Goal: Task Accomplishment & Management: Manage account settings

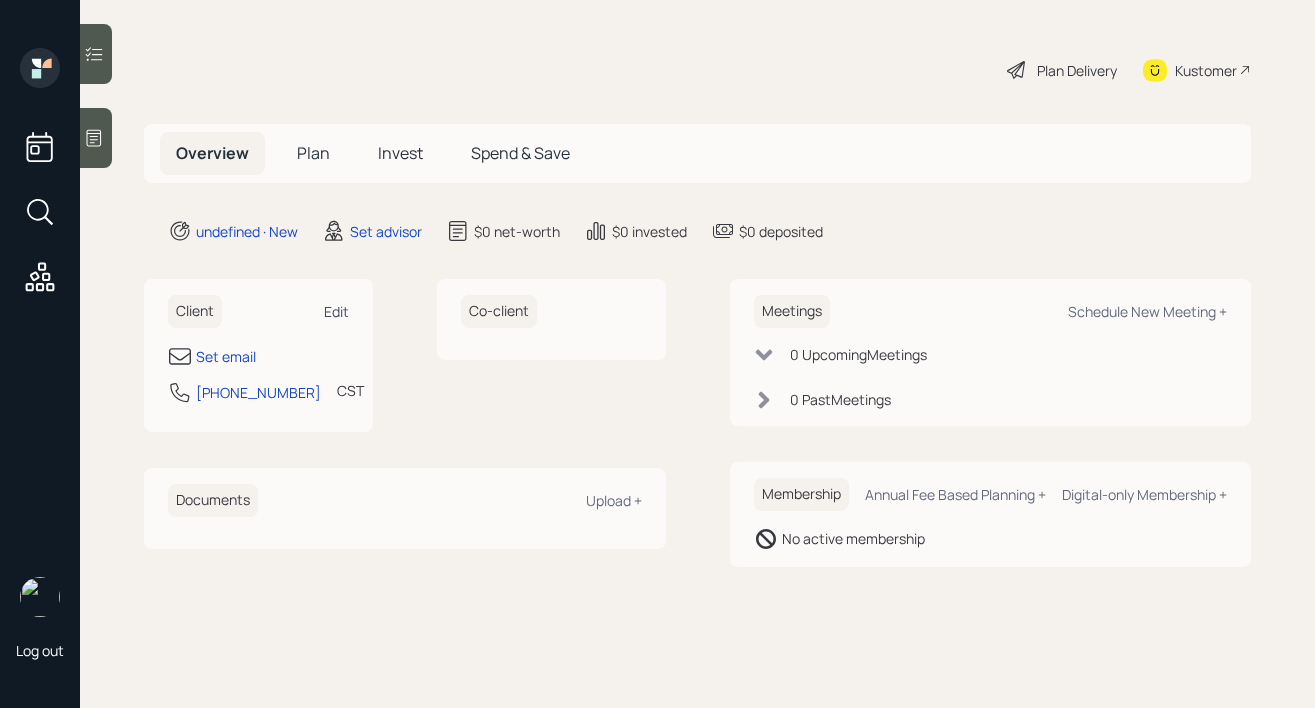
click at [347, 308] on div "Edit" at bounding box center [336, 311] width 25 height 19
select select "America/Chicago"
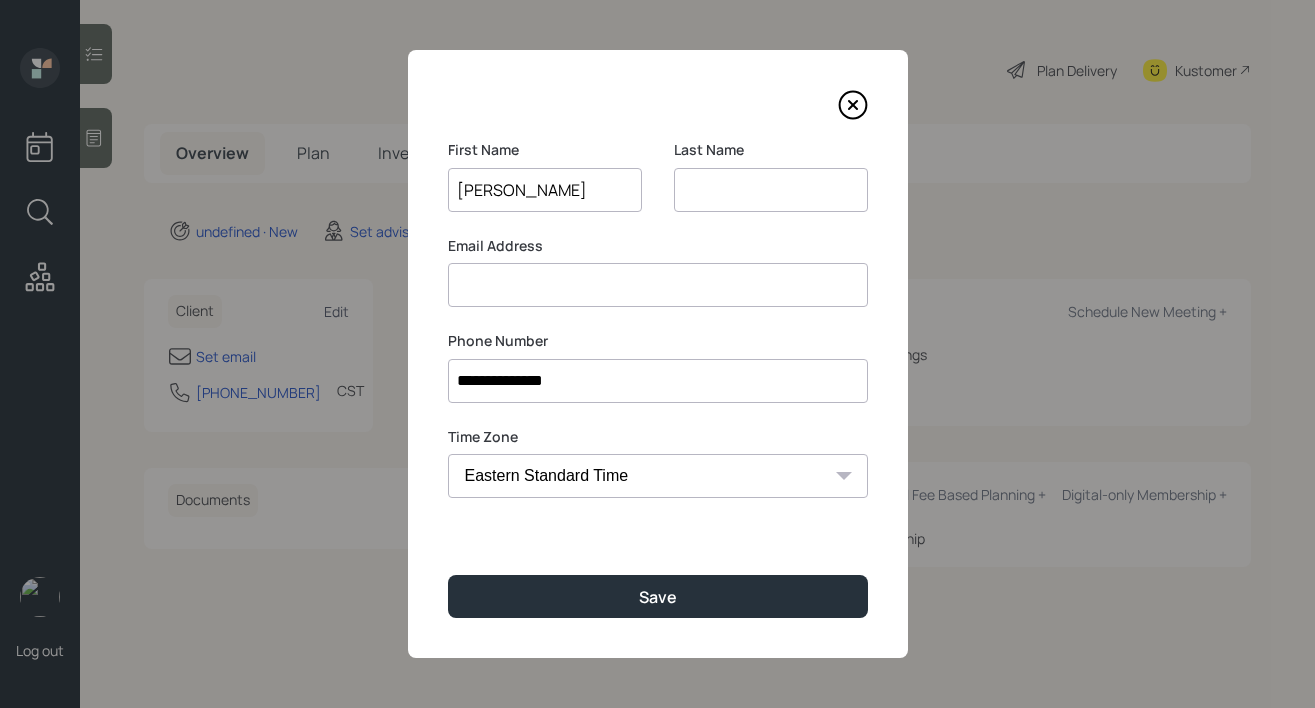
type input "Taylor"
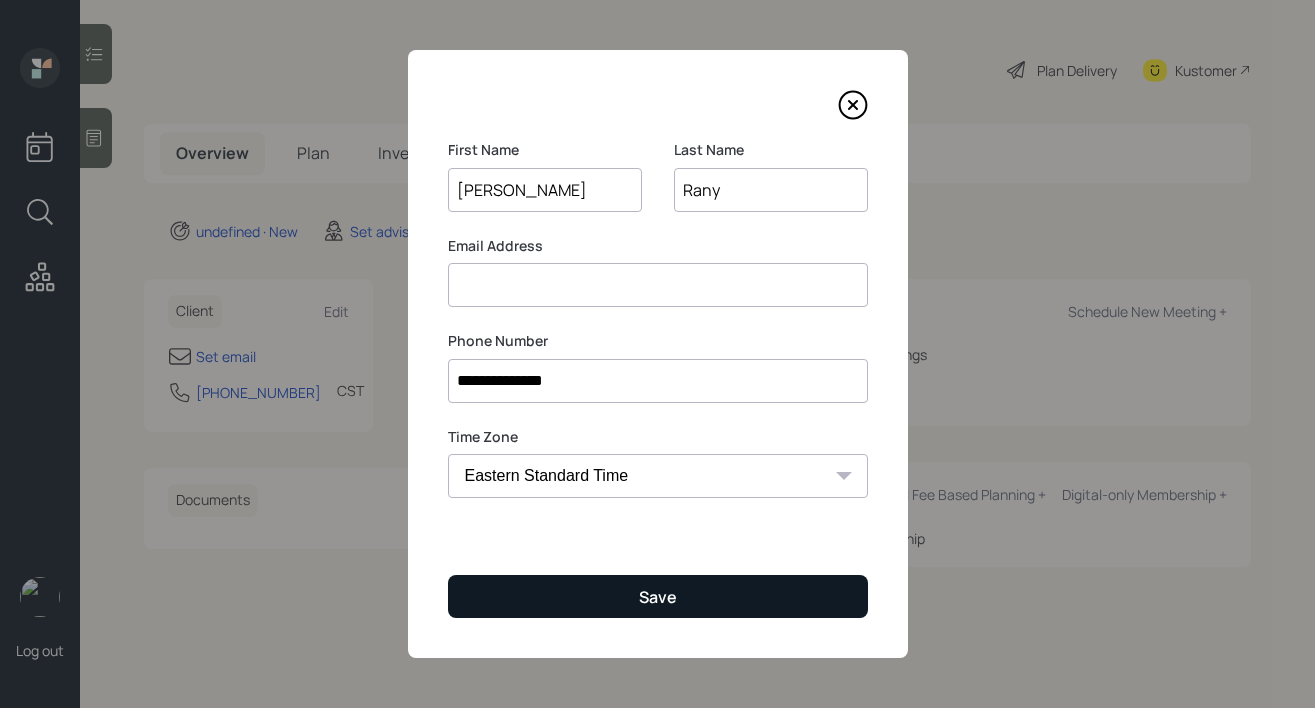
type input "Rany"
click at [539, 581] on button "Save" at bounding box center [658, 596] width 420 height 43
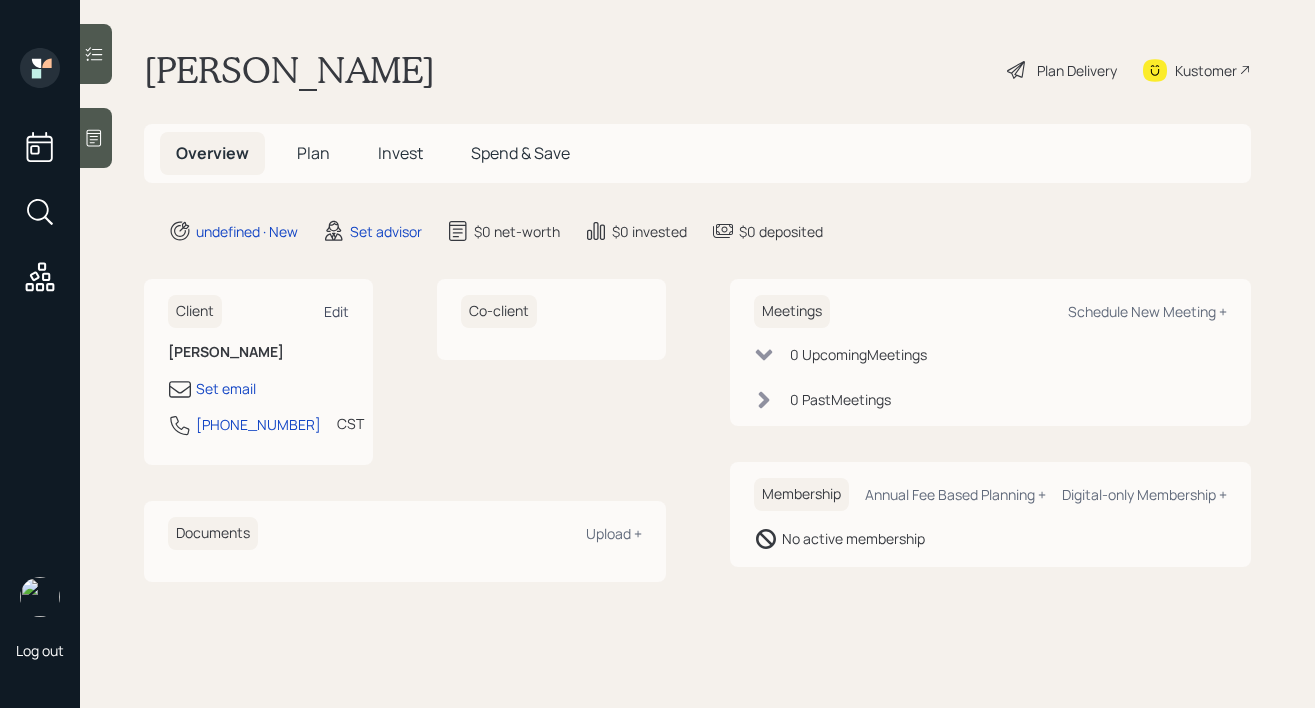
click at [327, 316] on div "Edit" at bounding box center [336, 311] width 25 height 19
select select "America/Chicago"
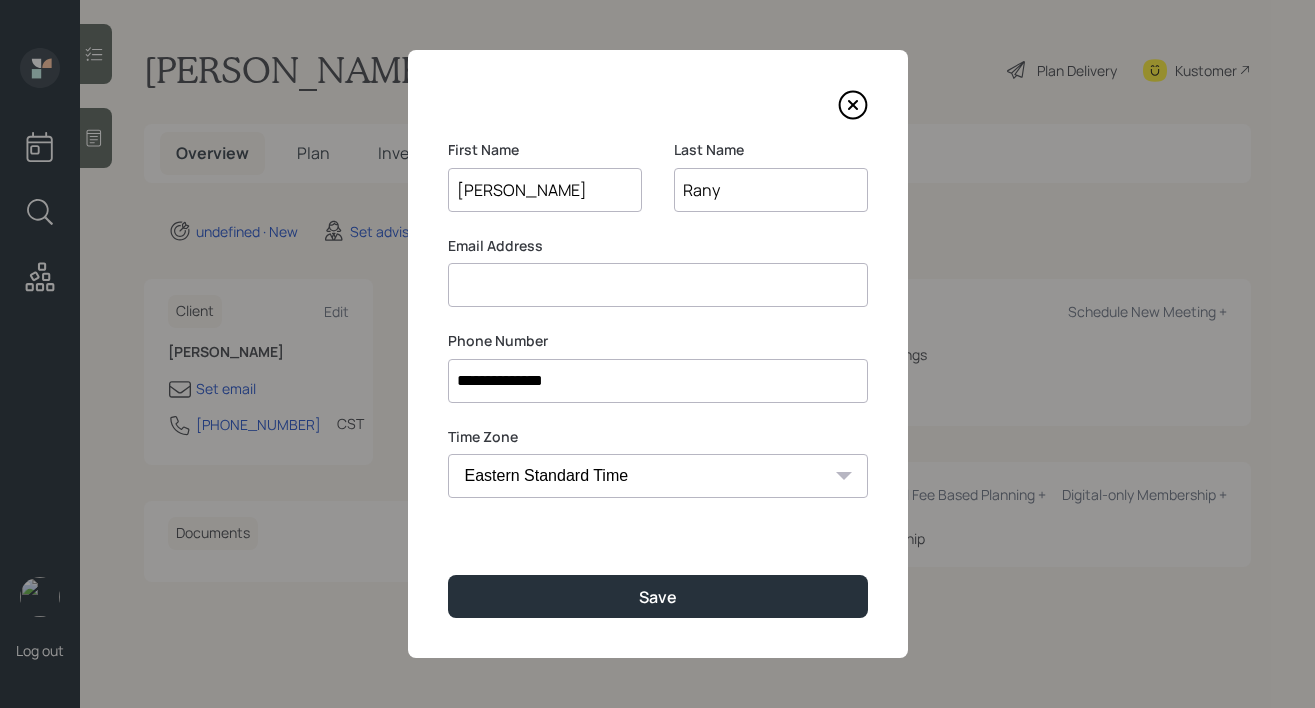
click at [561, 294] on input at bounding box center [658, 285] width 420 height 44
type input "[EMAIL_ADDRESS][DOMAIN_NAME]"
click at [724, 188] on input "Rany" at bounding box center [771, 190] width 194 height 44
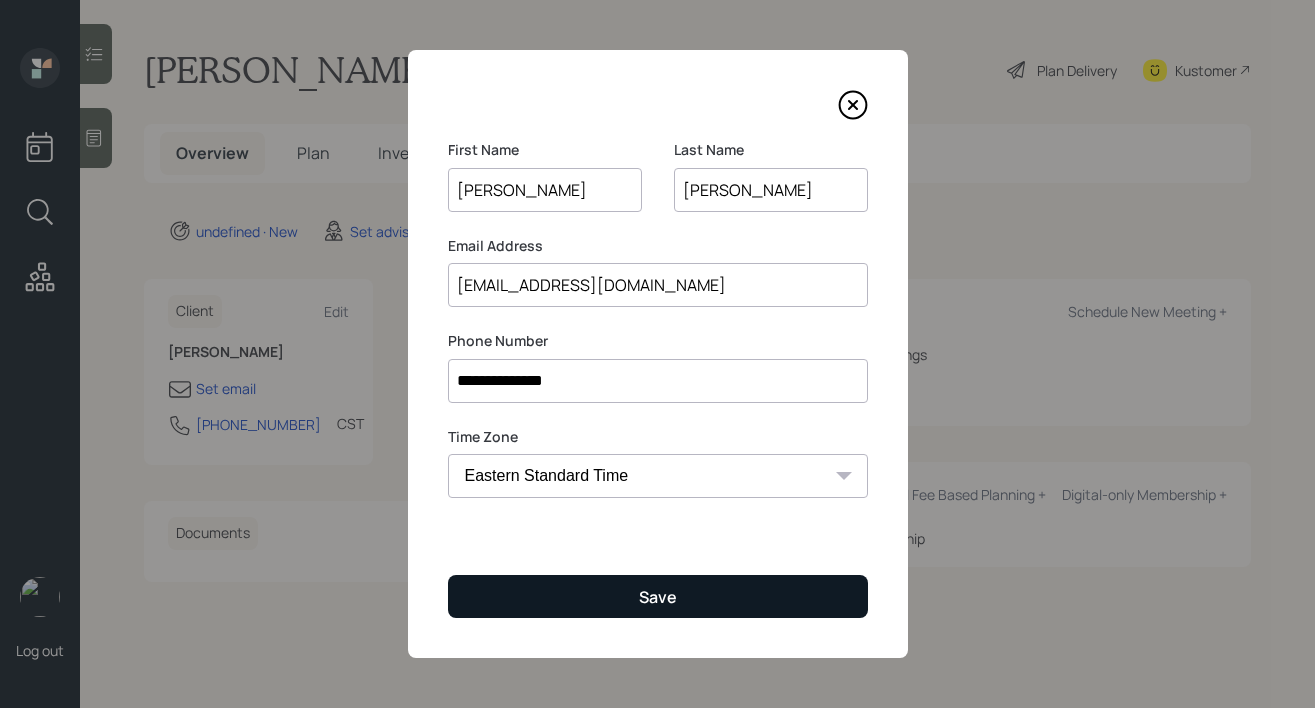
type input "Raney"
click at [646, 578] on button "Save" at bounding box center [658, 596] width 420 height 43
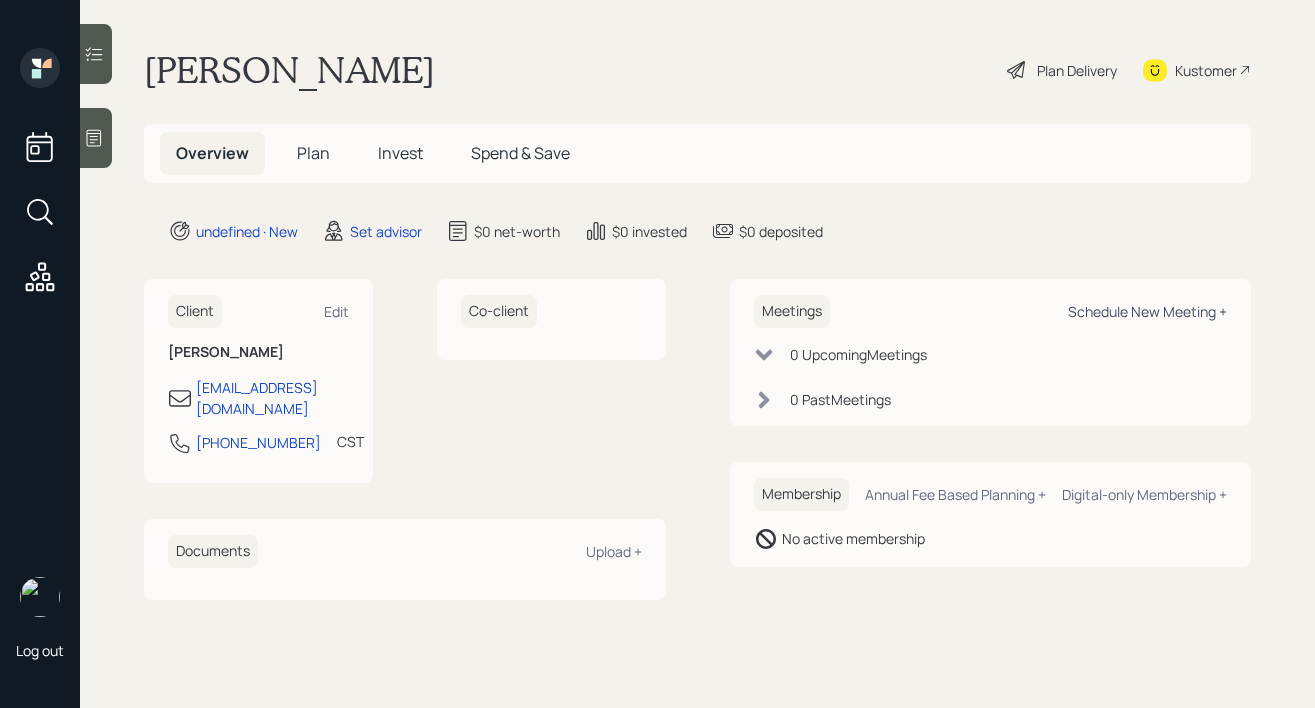
click at [1190, 313] on div "Schedule New Meeting +" at bounding box center [1147, 311] width 159 height 19
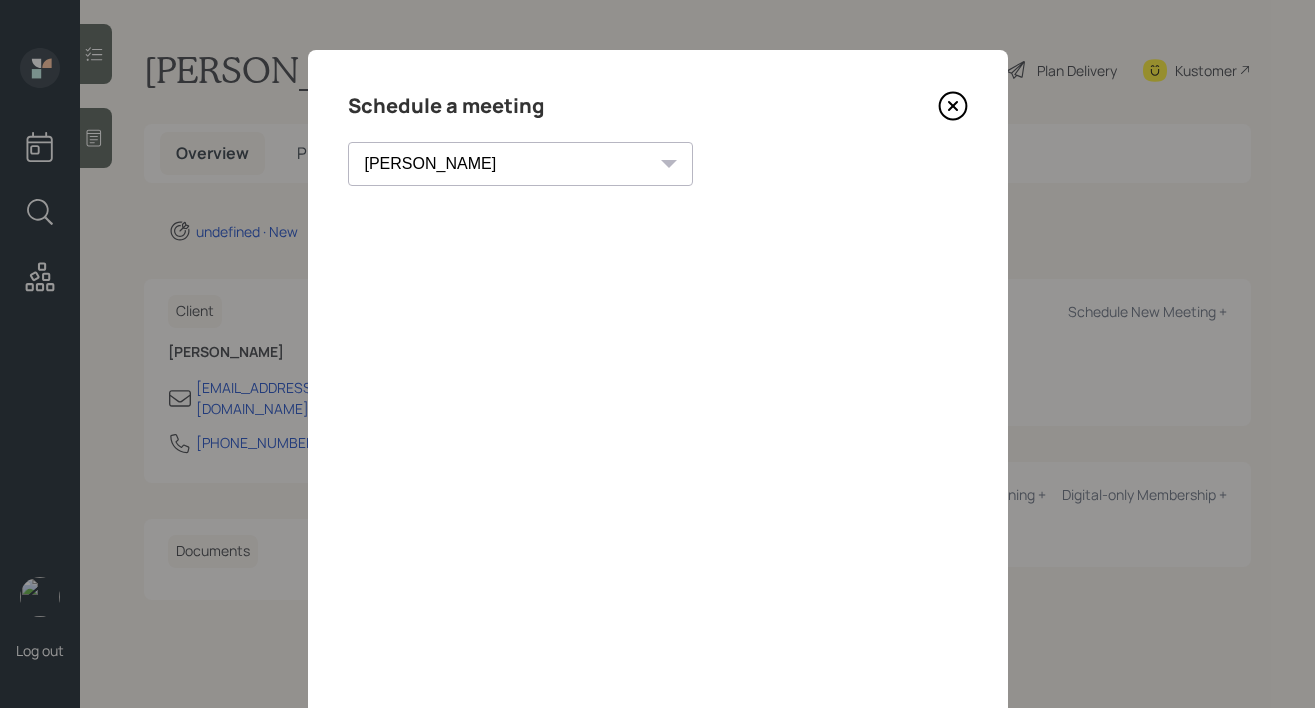
click at [471, 161] on select "Theresa Spinello Matthew Burke Xavier Ross Eitan Bar-David Ian Yamey Trevor Nel…" at bounding box center [520, 164] width 345 height 44
click at [348, 142] on select "Theresa Spinello Matthew Burke Xavier Ross Eitan Bar-David Ian Yamey Trevor Nel…" at bounding box center [520, 164] width 345 height 44
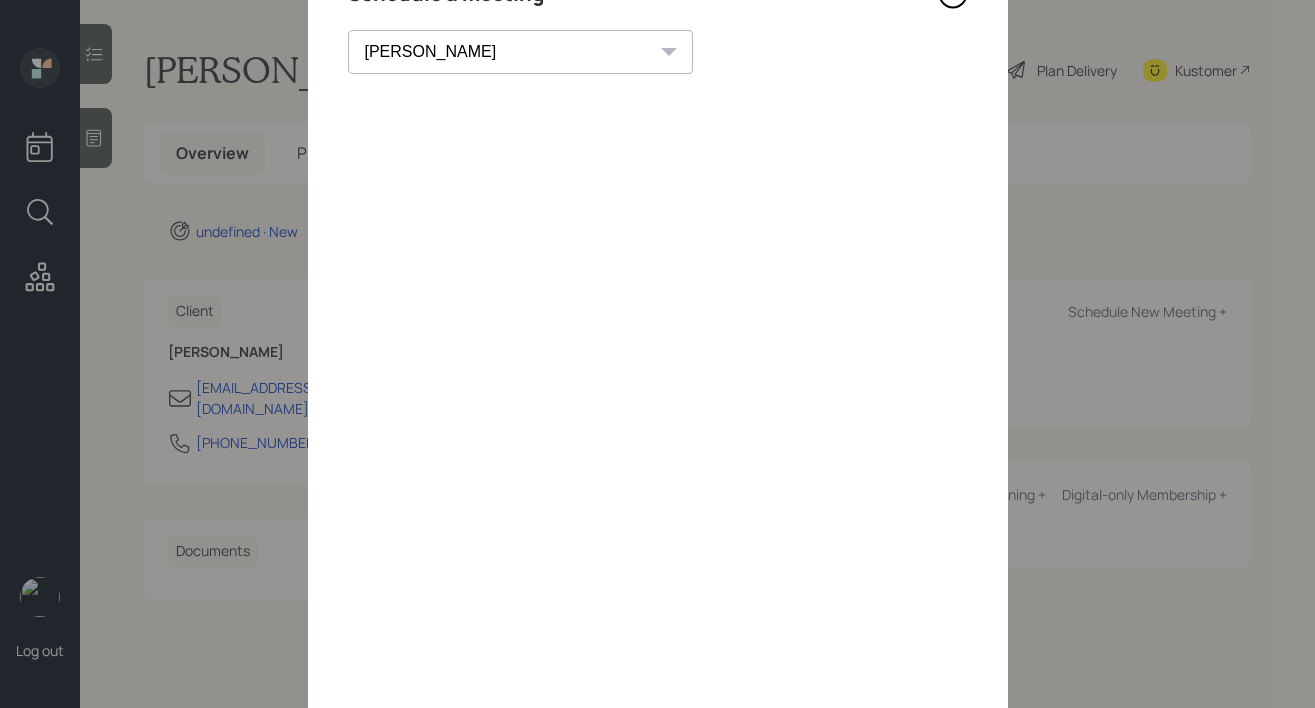
scroll to position [131, 0]
click at [422, 32] on select "Theresa Spinello Matthew Burke Xavier Ross Eitan Bar-David Ian Yamey Trevor Nel…" at bounding box center [520, 33] width 345 height 44
click at [348, 11] on select "Theresa Spinello Matthew Burke Xavier Ross Eitan Bar-David Ian Yamey Trevor Nel…" at bounding box center [520, 33] width 345 height 44
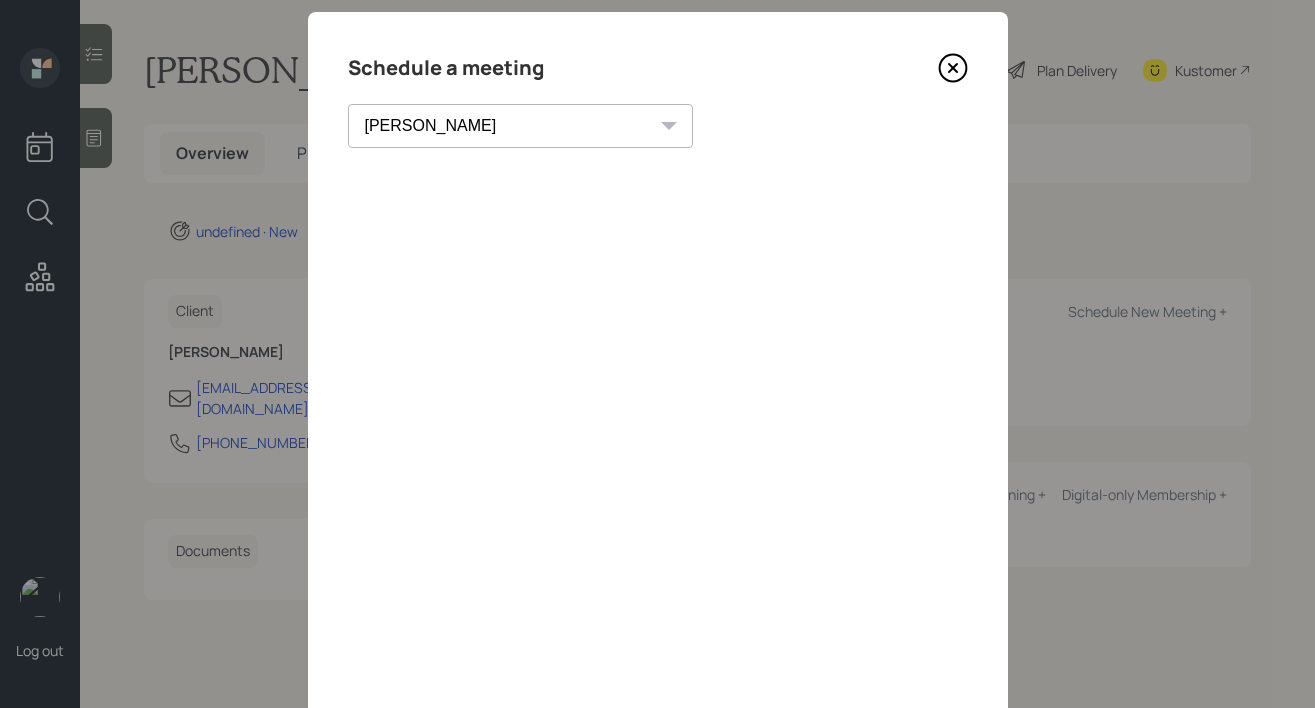
scroll to position [26, 0]
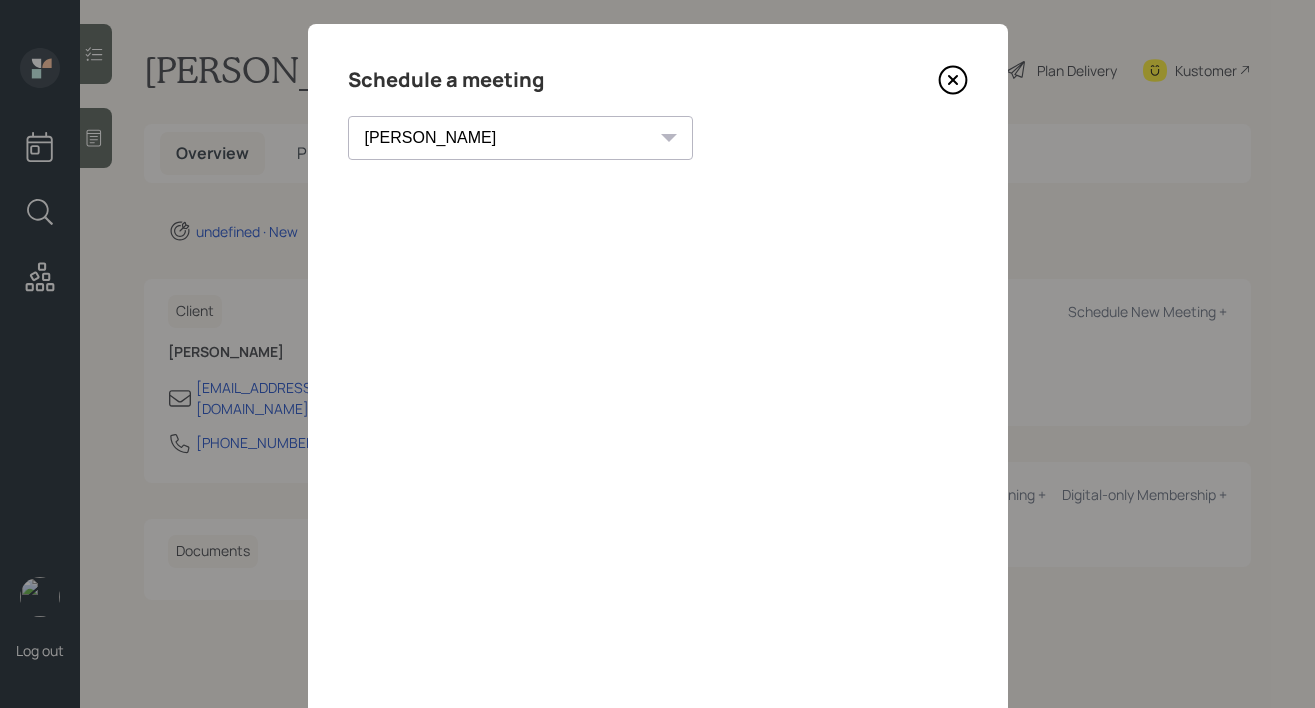
click at [455, 123] on select "Theresa Spinello Matthew Burke Xavier Ross Eitan Bar-David Ian Yamey Trevor Nel…" at bounding box center [520, 138] width 345 height 44
select select "59554aeb-d739-4552-90b9-0d27d70b4bf7"
click at [348, 116] on select "Theresa Spinello Matthew Burke Xavier Ross Eitan Bar-David Ian Yamey Trevor Nel…" at bounding box center [520, 138] width 345 height 44
click at [942, 83] on icon at bounding box center [953, 80] width 30 height 30
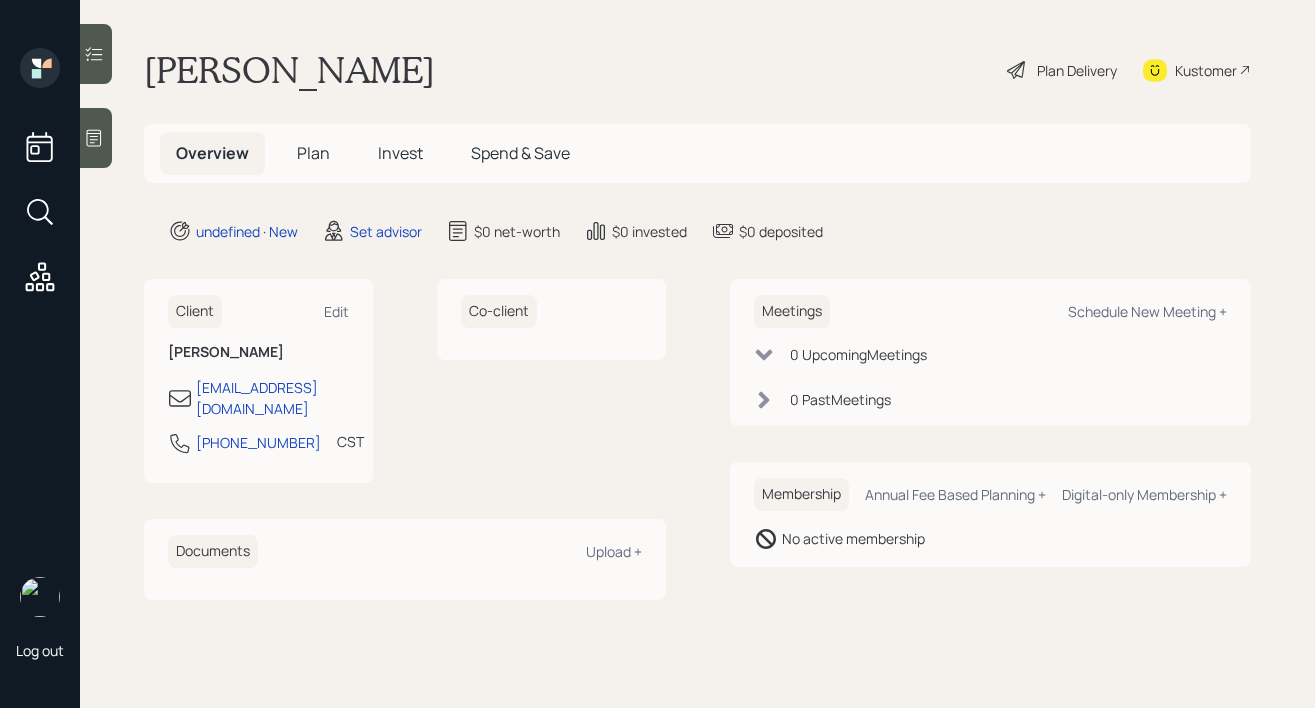
click at [95, 145] on icon at bounding box center [94, 138] width 15 height 17
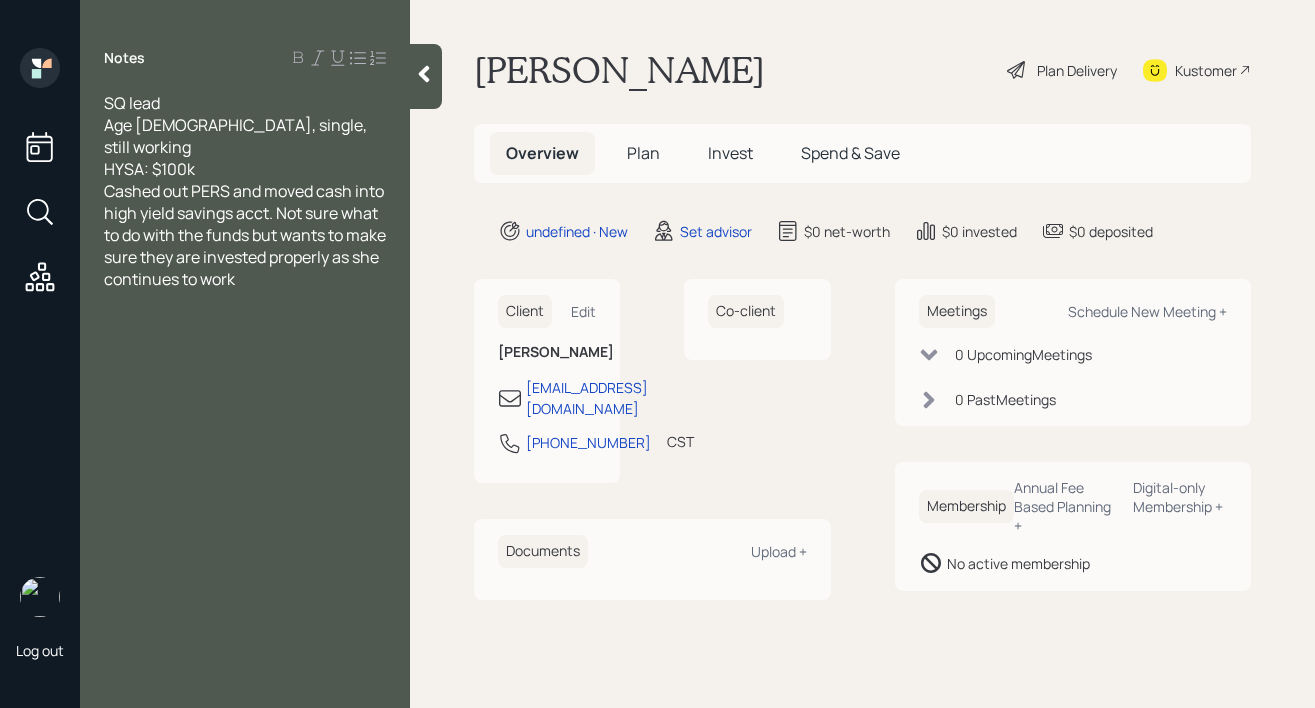
click at [301, 158] on div "HYSA: $100k" at bounding box center [245, 169] width 282 height 22
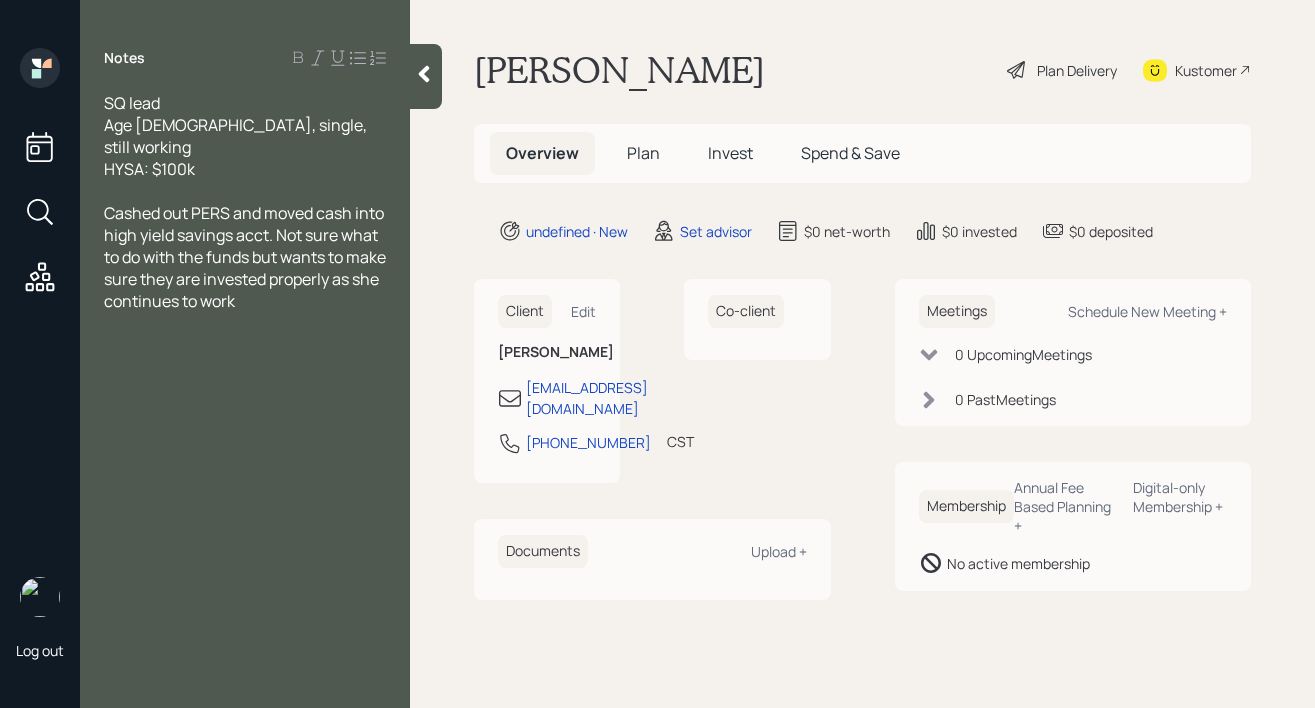
click at [427, 71] on icon at bounding box center [424, 74] width 20 height 20
